Goal: Check status: Check status

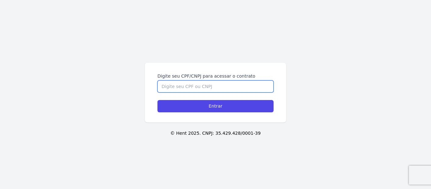
click at [196, 88] on input "Digite seu CPF/CNPJ para acessar o contrato" at bounding box center [216, 87] width 116 height 12
type input "00776910329"
click at [158, 100] on input "Entrar" at bounding box center [216, 106] width 116 height 12
